Goal: Information Seeking & Learning: Learn about a topic

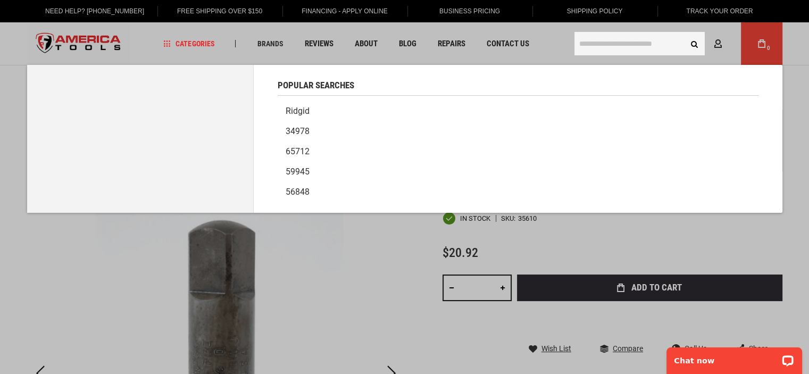
click at [605, 42] on input "text" at bounding box center [639, 43] width 130 height 23
paste input "*****"
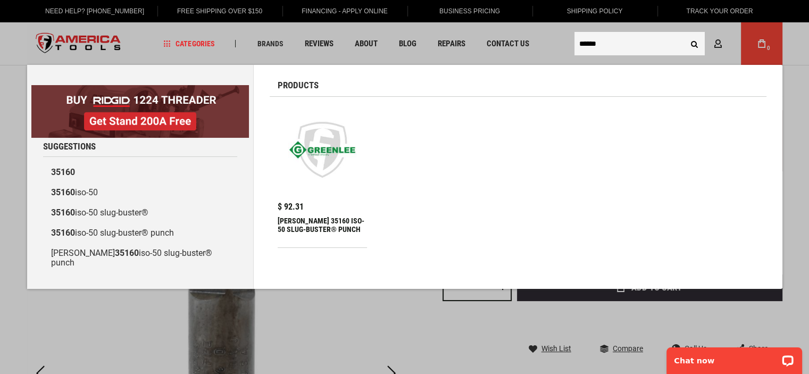
type input "*****"
click at [313, 209] on div "$ 92.31" at bounding box center [323, 207] width 90 height 9
